Goal: Information Seeking & Learning: Learn about a topic

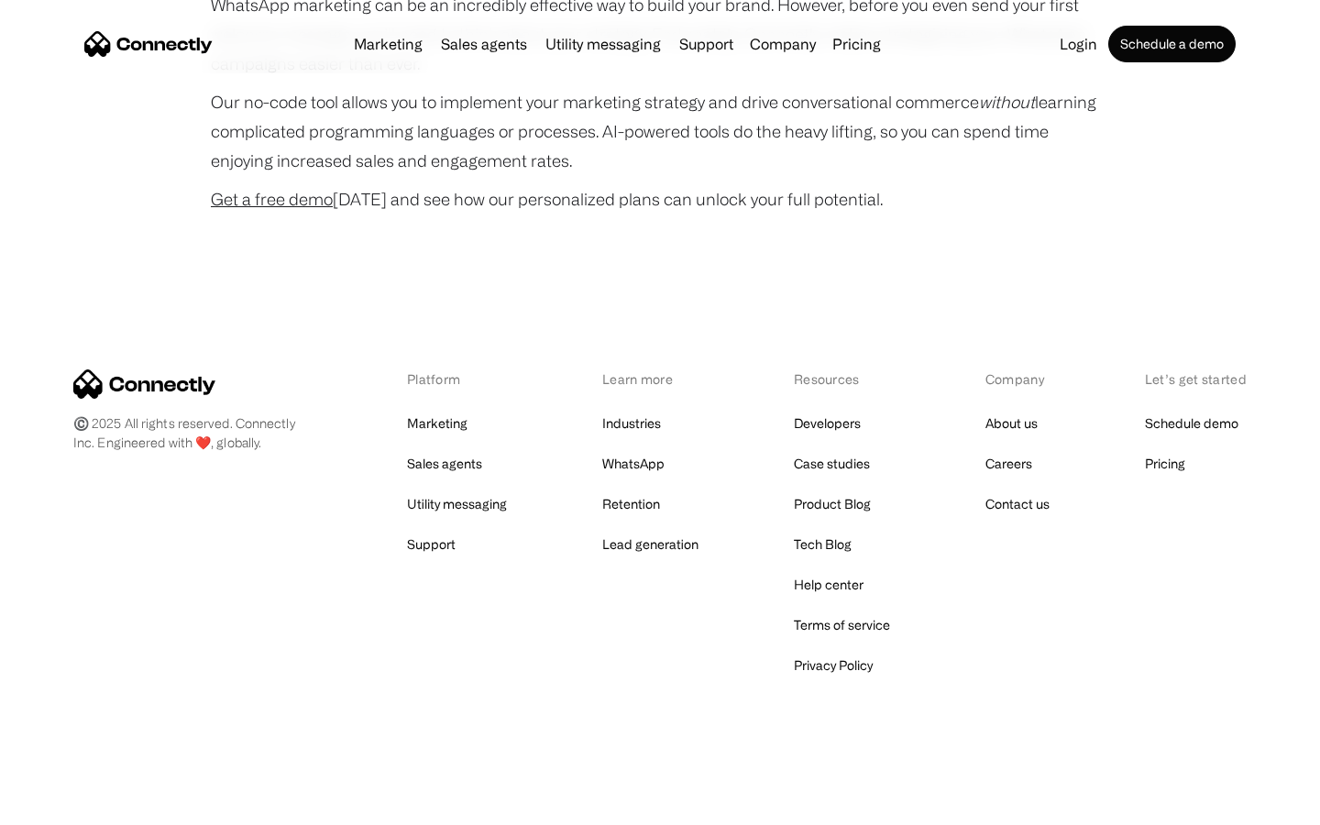
scroll to position [4964, 0]
